Goal: Transaction & Acquisition: Purchase product/service

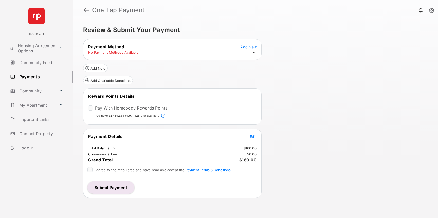
click at [256, 53] on icon at bounding box center [254, 52] width 5 height 5
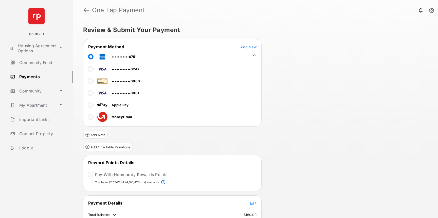
click at [91, 57] on div at bounding box center [90, 57] width 5 height 8
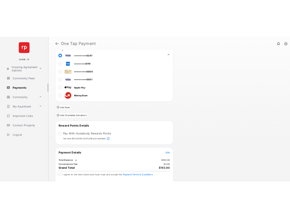
scroll to position [47, 0]
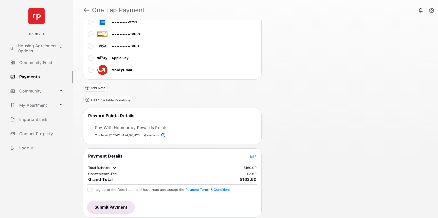
click at [254, 156] on span "Edit" at bounding box center [253, 156] width 7 height 4
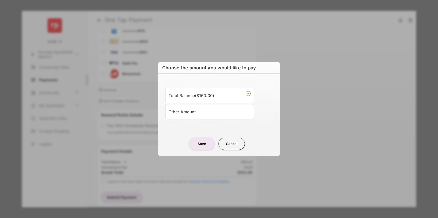
click at [198, 118] on li "Other Amount" at bounding box center [209, 111] width 89 height 15
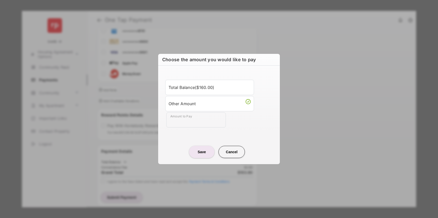
drag, startPoint x: 187, startPoint y: 128, endPoint x: 187, endPoint y: 125, distance: 3.6
click at [186, 128] on div "Total Balance ( $160.00 ) Other Amount Amount to Pay" at bounding box center [219, 104] width 116 height 64
click at [186, 123] on input "Amount to Pay" at bounding box center [196, 119] width 60 height 15
type input "**"
click at [172, 145] on center "Save Cancel" at bounding box center [219, 150] width 110 height 16
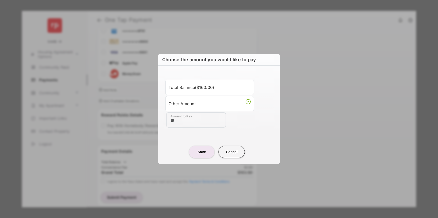
click at [205, 150] on button "Save" at bounding box center [201, 152] width 25 height 12
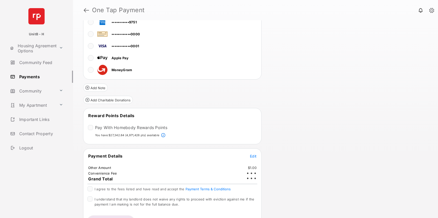
click at [94, 185] on div "Payment Details Edit Other Amount $1.00 Convenience Fee Grand Total I agree to …" at bounding box center [172, 190] width 179 height 84
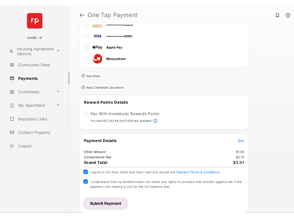
scroll to position [62, 0]
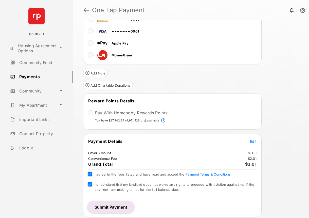
click at [113, 206] on button "Submit Payment" at bounding box center [111, 207] width 47 height 12
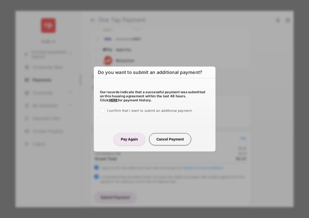
click at [99, 111] on div "Our records indicate that a successful payment was submitted on this housing ag…" at bounding box center [155, 100] width 122 height 45
click at [129, 137] on button "Pay Again" at bounding box center [129, 139] width 31 height 12
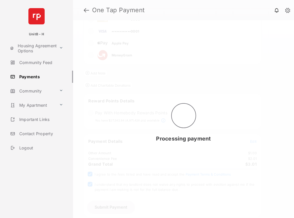
scroll to position [0, 0]
